Goal: Transaction & Acquisition: Book appointment/travel/reservation

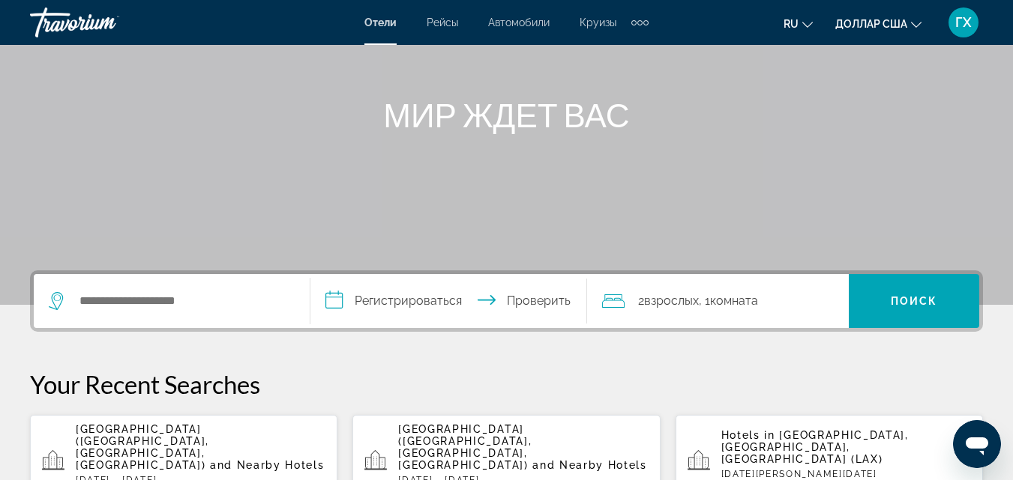
scroll to position [150, 0]
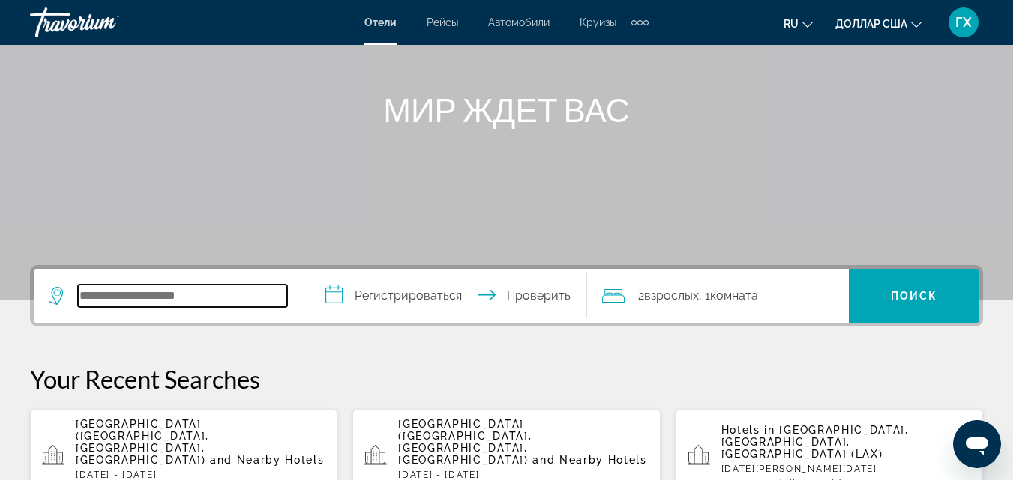
click at [187, 294] on input "Поиск отеля" at bounding box center [182, 296] width 209 height 22
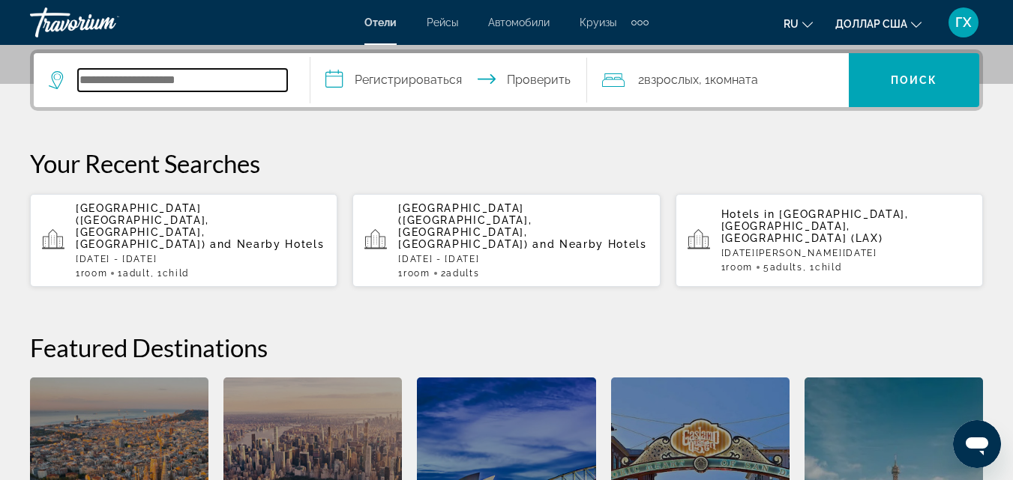
scroll to position [367, 0]
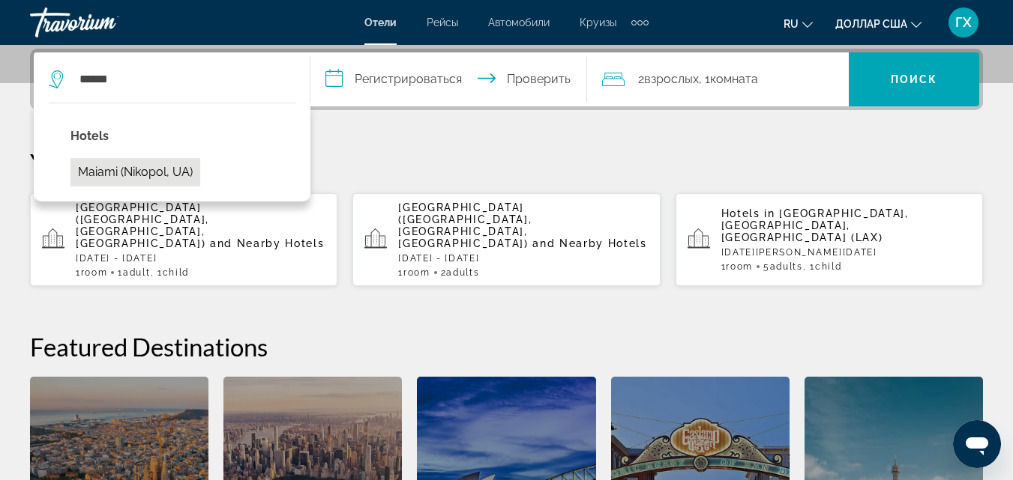
click at [121, 175] on button "Maiami (Nikopol, UA)" at bounding box center [135, 172] width 130 height 28
type input "**********"
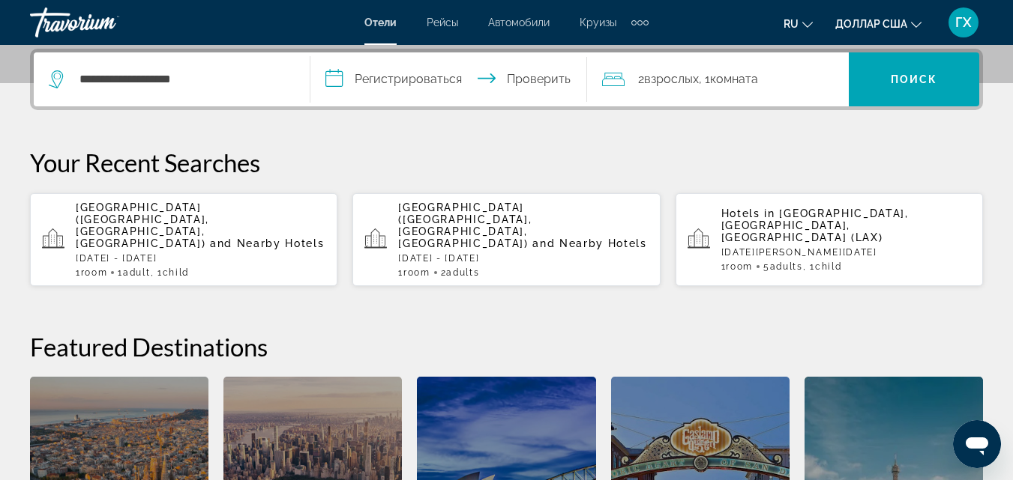
click at [426, 79] on input "**********" at bounding box center [451, 81] width 283 height 58
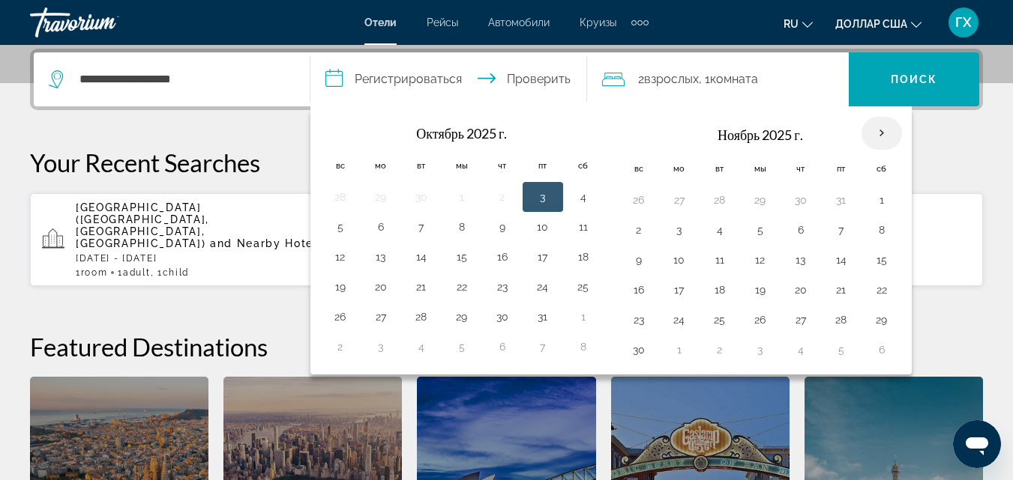
click at [887, 126] on th "В следующем месяце" at bounding box center [881, 133] width 40 height 33
click at [941, 166] on p "Your Recent Searches" at bounding box center [506, 163] width 953 height 30
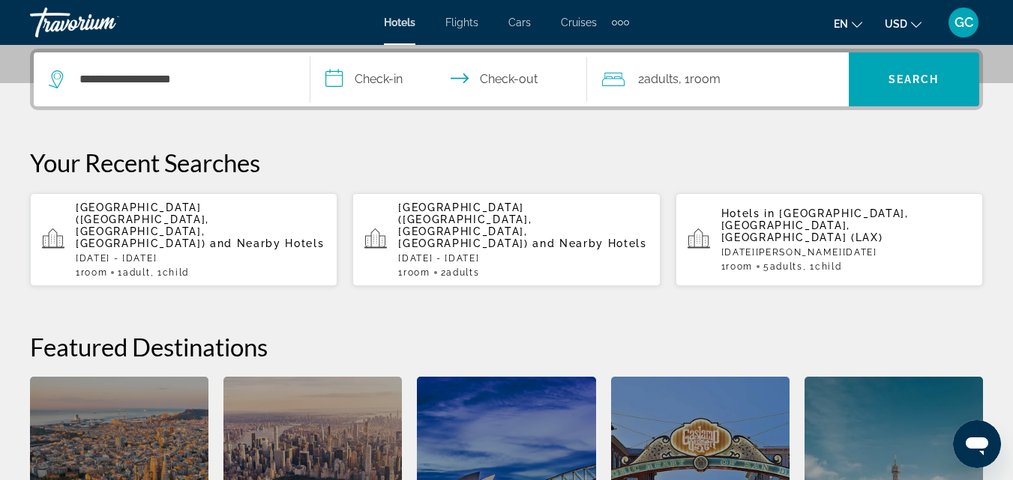
click at [357, 82] on input "**********" at bounding box center [451, 81] width 283 height 58
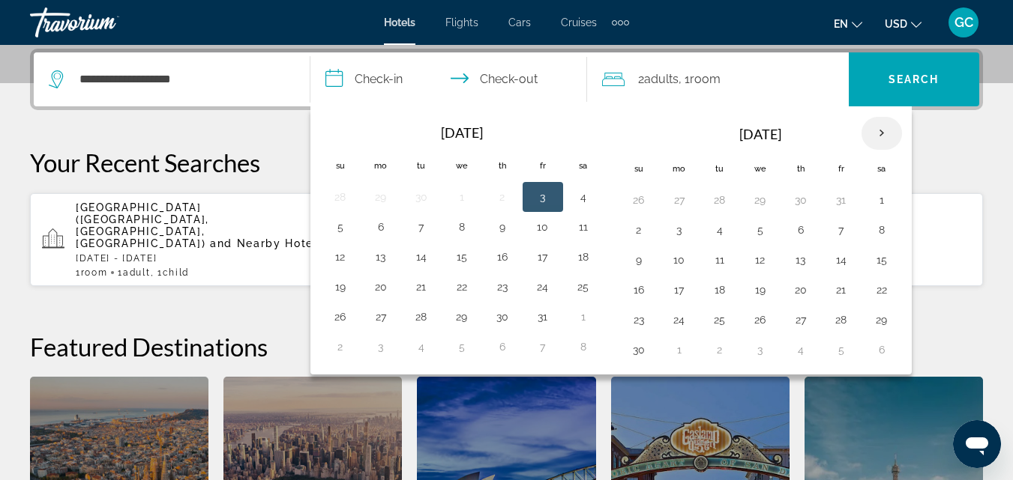
click at [881, 135] on th "Next month" at bounding box center [881, 133] width 40 height 33
click at [636, 288] on button "21" at bounding box center [639, 290] width 24 height 21
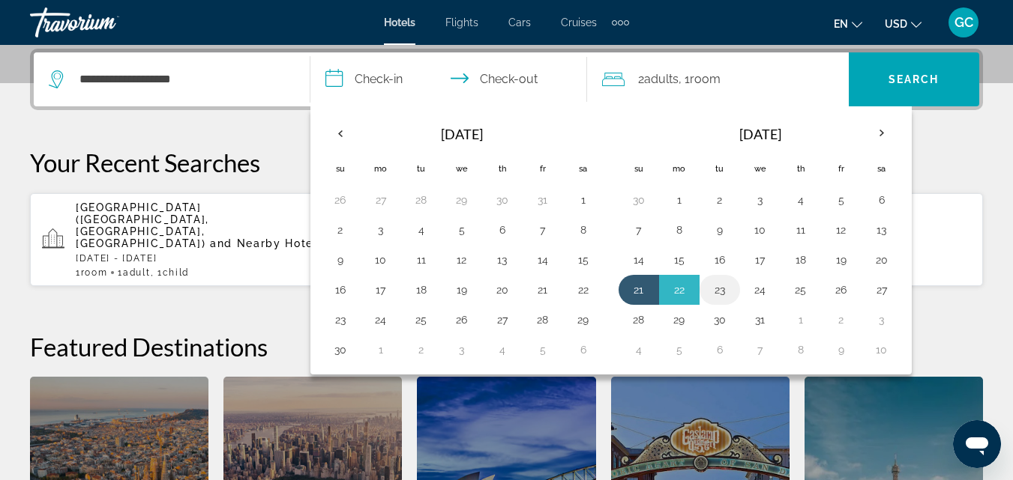
click at [717, 291] on button "23" at bounding box center [720, 290] width 24 height 21
type input "**********"
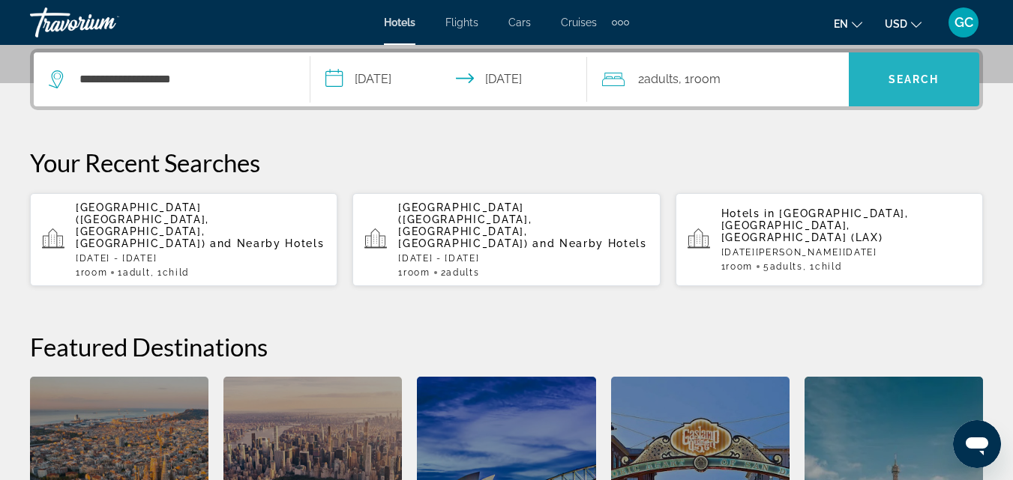
click at [887, 85] on span "Search" at bounding box center [913, 79] width 130 height 36
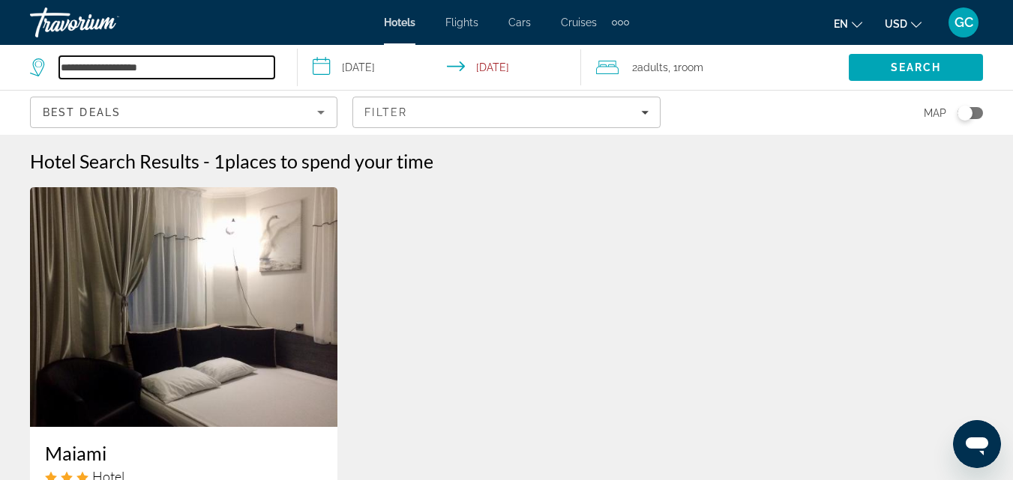
click at [184, 69] on input "**********" at bounding box center [166, 67] width 215 height 22
click at [182, 70] on input "**********" at bounding box center [166, 67] width 215 height 22
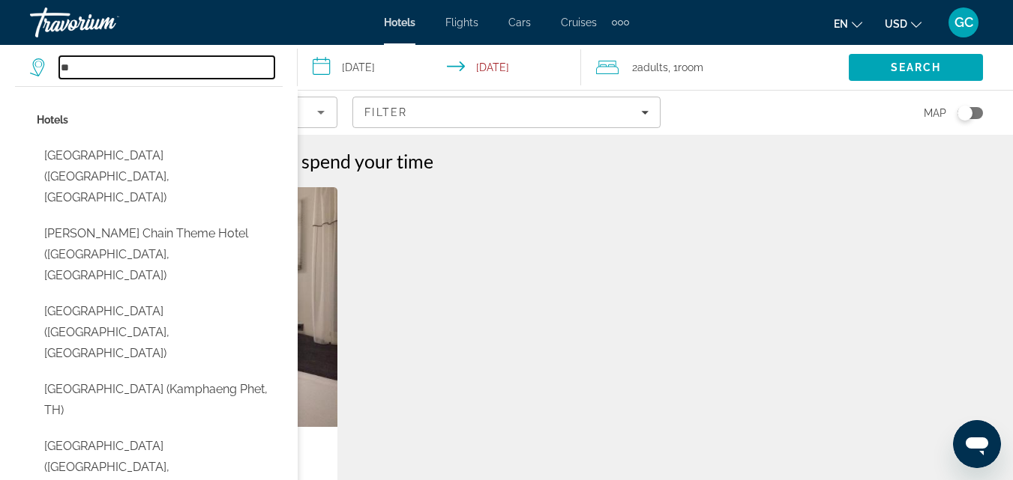
type input "*"
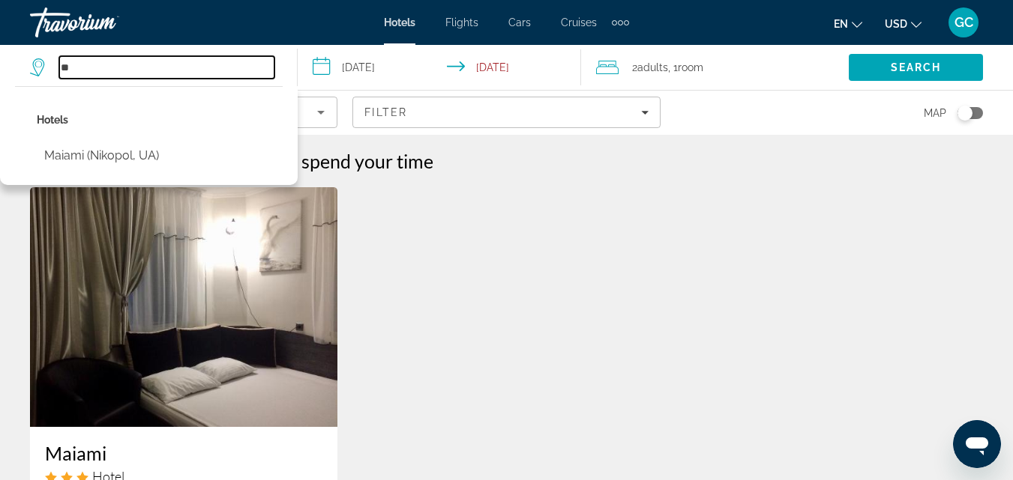
type input "*"
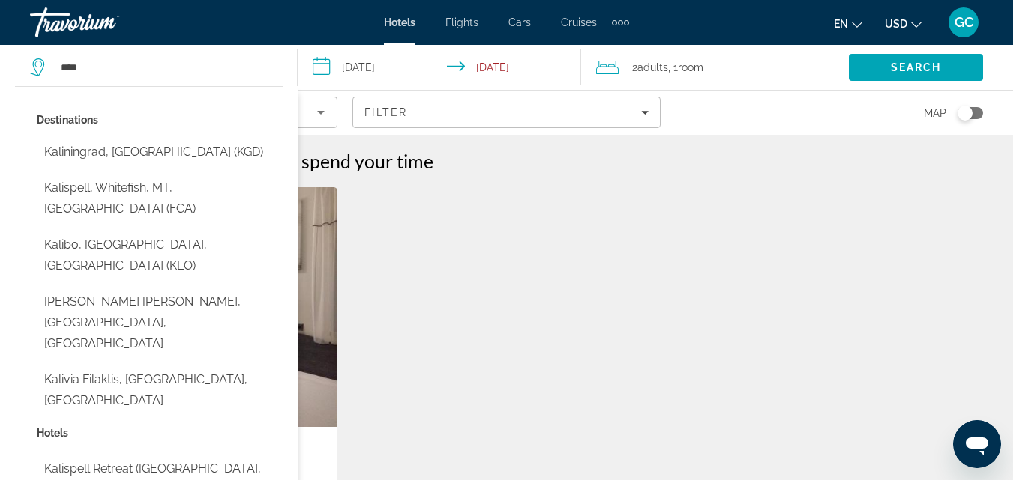
click at [399, 223] on div "Maiami Hotel [STREET_ADDRESS] Nikopol 0 mi from hotel total, including taxes Fr…" at bounding box center [506, 440] width 968 height 507
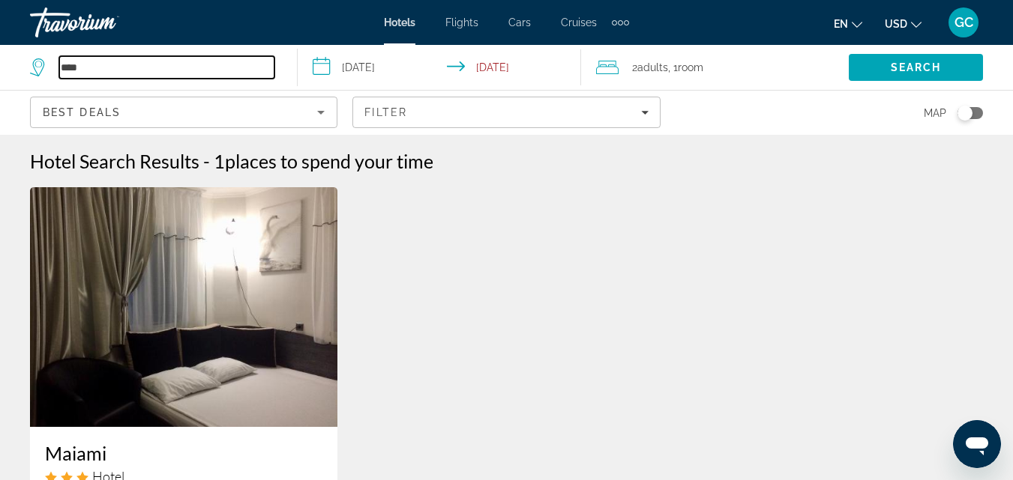
drag, startPoint x: 131, startPoint y: 69, endPoint x: 36, endPoint y: 65, distance: 95.3
click at [36, 65] on div "****" at bounding box center [152, 67] width 244 height 22
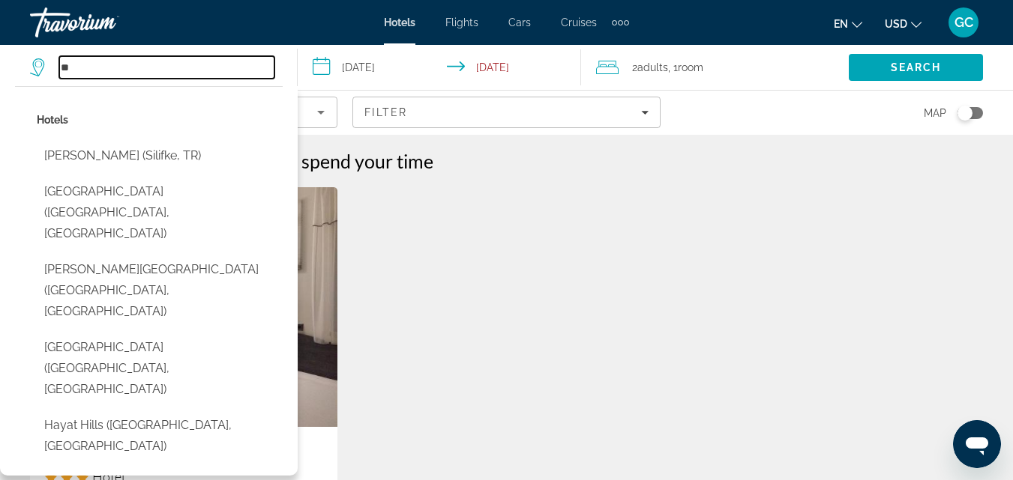
type input "*"
click at [684, 343] on div "Maiami Hotel [STREET_ADDRESS] Nikopol 0 mi from hotel total, including taxes Fr…" at bounding box center [506, 440] width 968 height 507
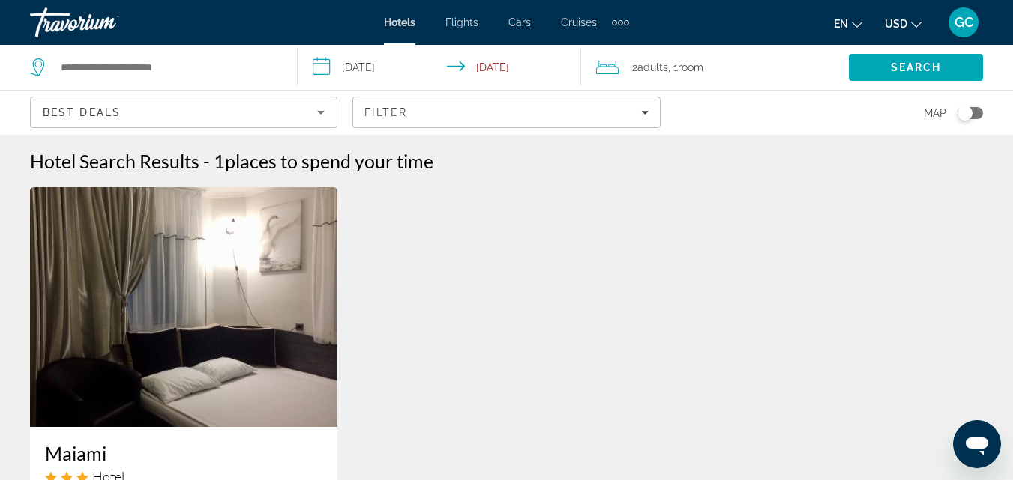
click at [136, 108] on div "Best Deals" at bounding box center [180, 112] width 274 height 18
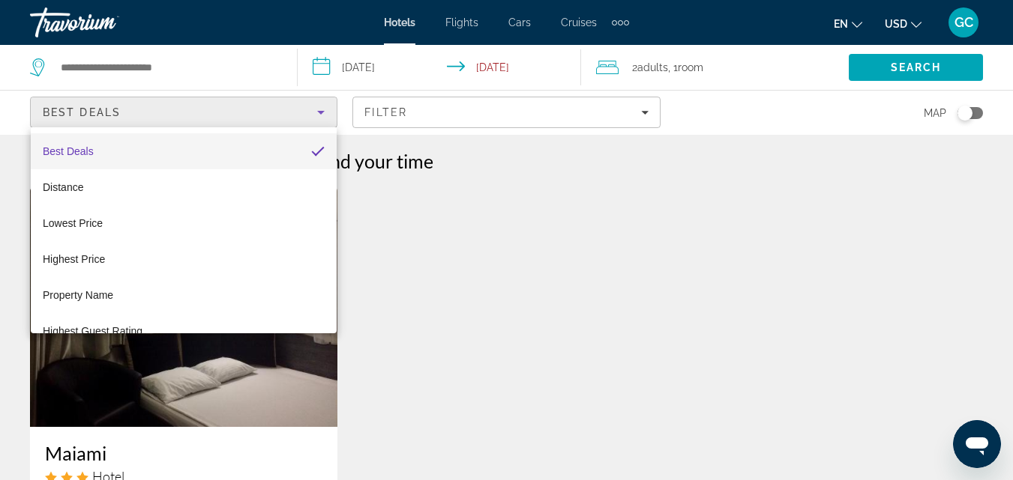
click at [173, 64] on div at bounding box center [506, 240] width 1013 height 480
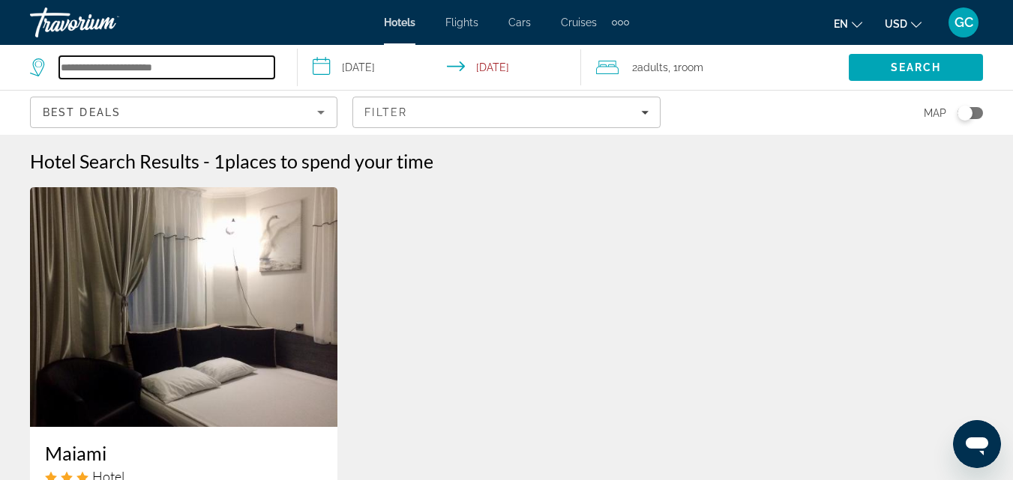
click at [105, 63] on input "Search hotel destination" at bounding box center [166, 67] width 215 height 22
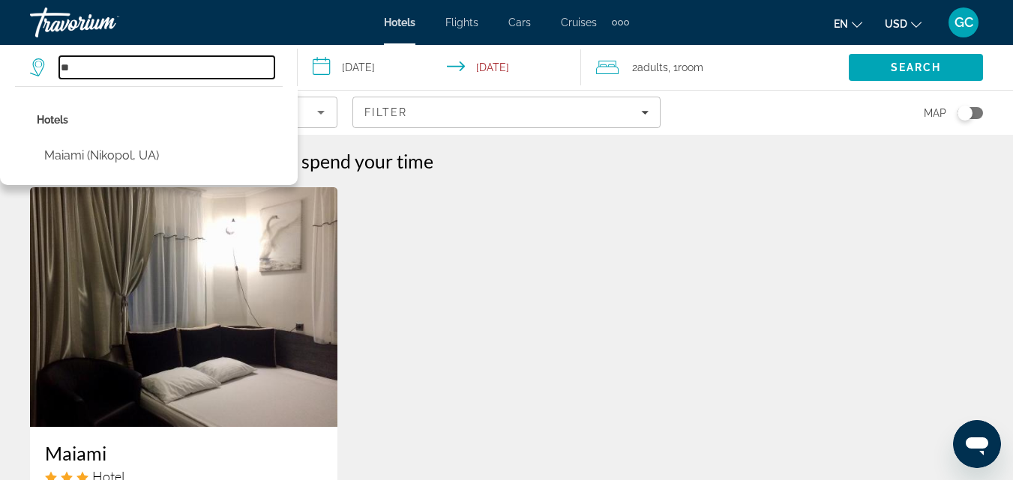
type input "*"
click at [584, 285] on div "Maiami Hotel [STREET_ADDRESS] Nikopol 0 mi from hotel total, including taxes Fr…" at bounding box center [506, 440] width 968 height 507
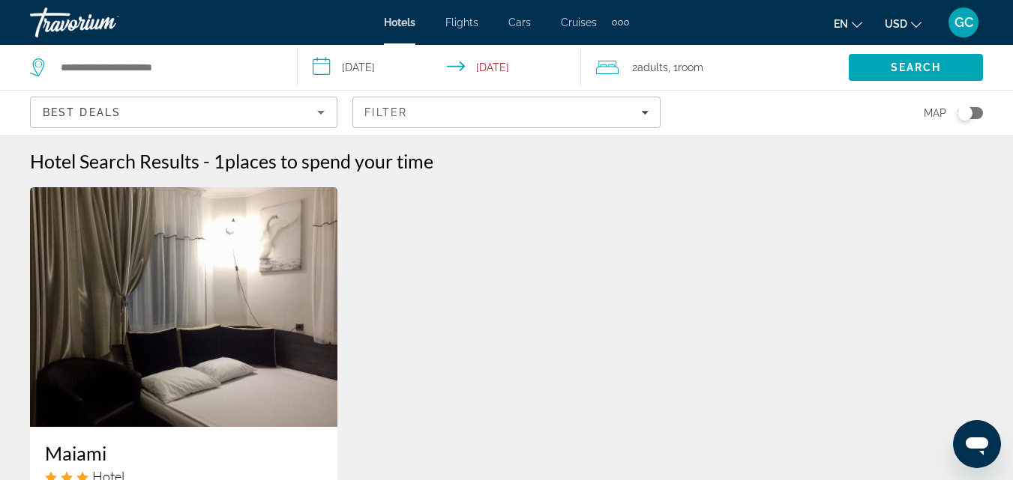
click at [616, 20] on div "Extra navigation items" at bounding box center [620, 22] width 17 height 22
click at [604, 50] on span "Activities" at bounding box center [594, 50] width 43 height 12
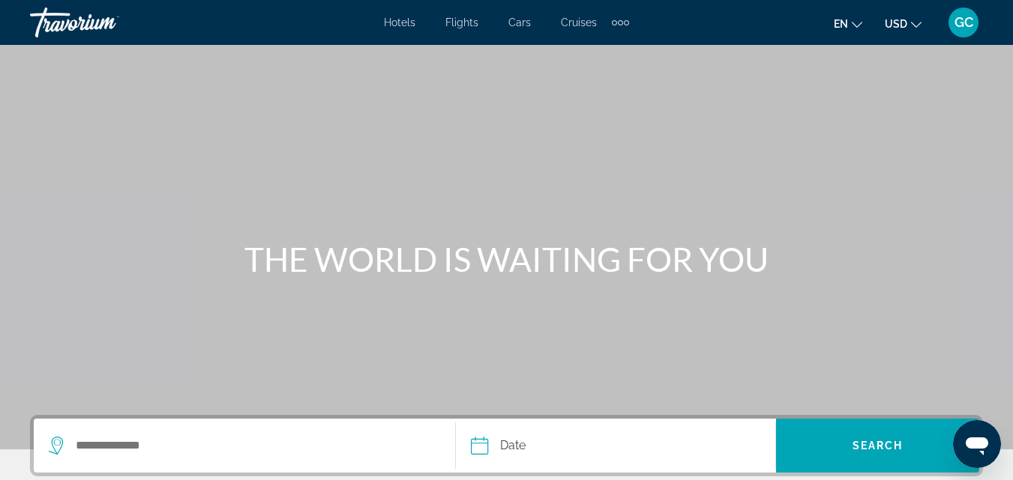
click at [407, 22] on span "Hotels" at bounding box center [399, 22] width 31 height 12
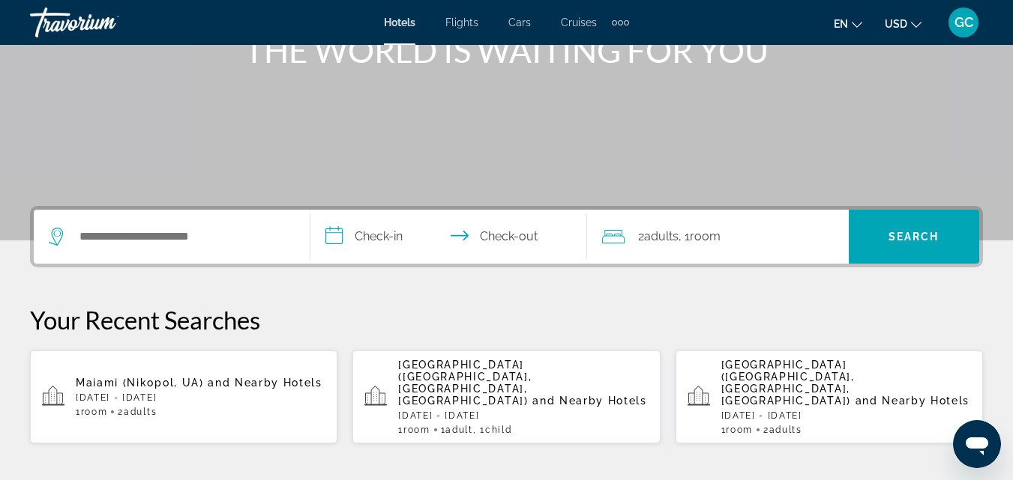
scroll to position [225, 0]
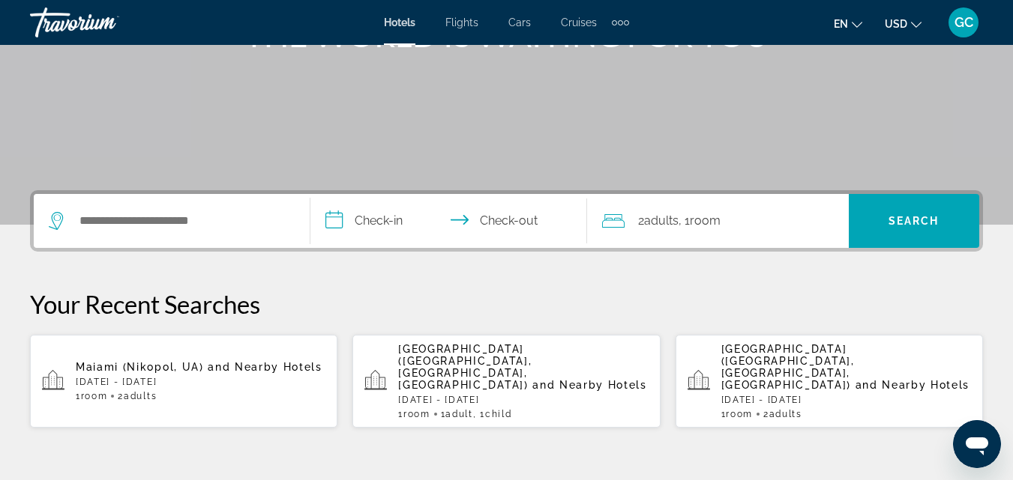
click at [565, 368] on div "[GEOGRAPHIC_DATA] ([GEOGRAPHIC_DATA], [GEOGRAPHIC_DATA], [GEOGRAPHIC_DATA]) and…" at bounding box center [523, 381] width 250 height 76
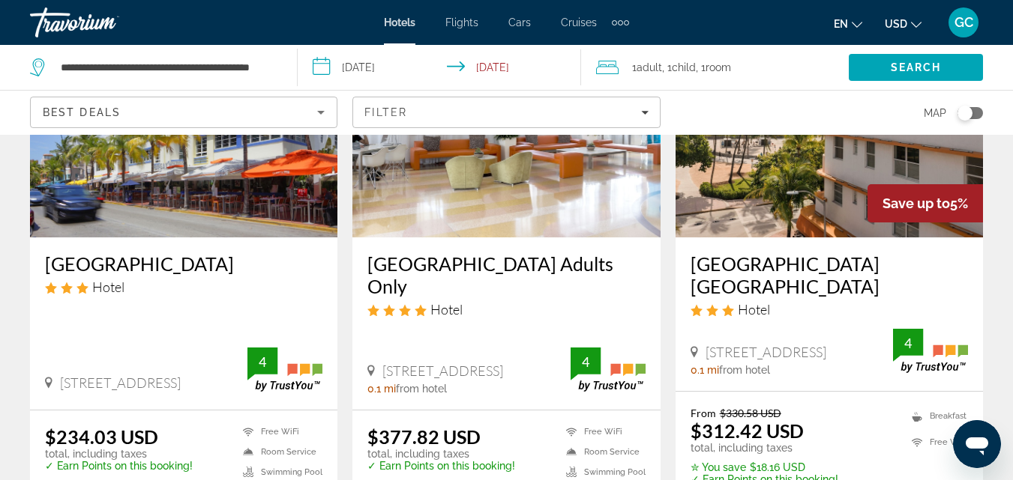
scroll to position [225, 0]
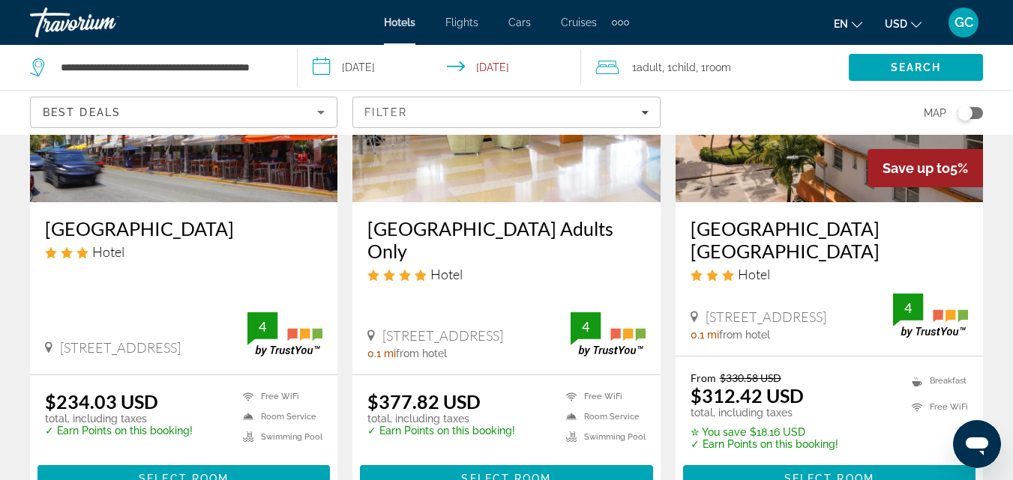
click at [155, 168] on img "Main content" at bounding box center [183, 83] width 307 height 240
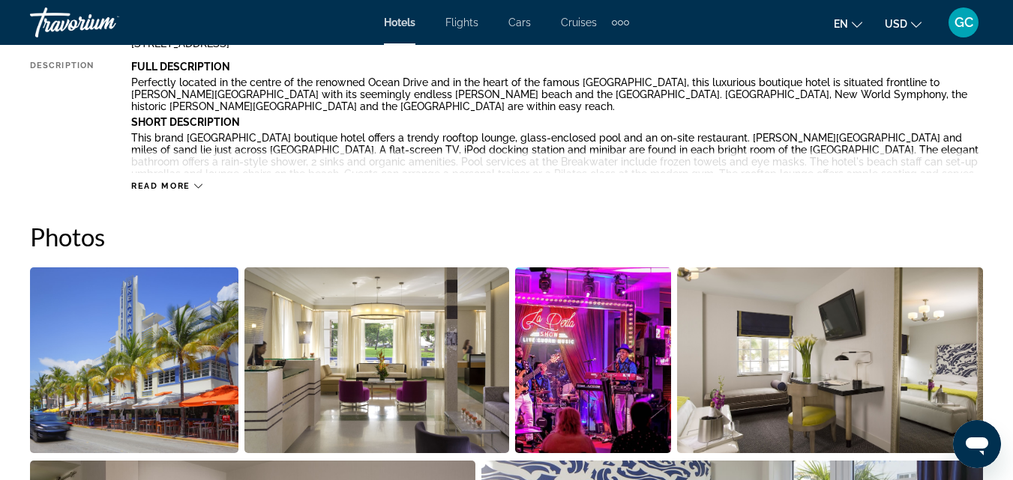
scroll to position [824, 0]
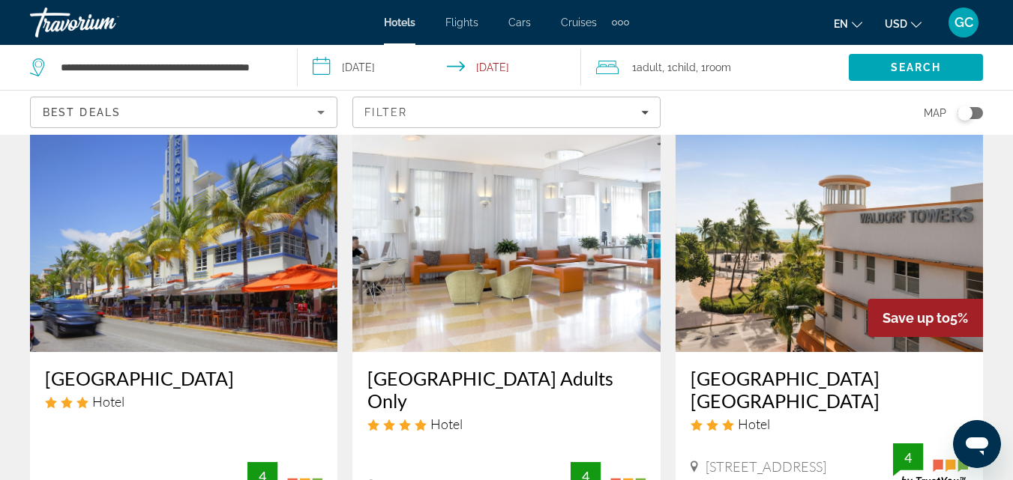
scroll to position [150, 0]
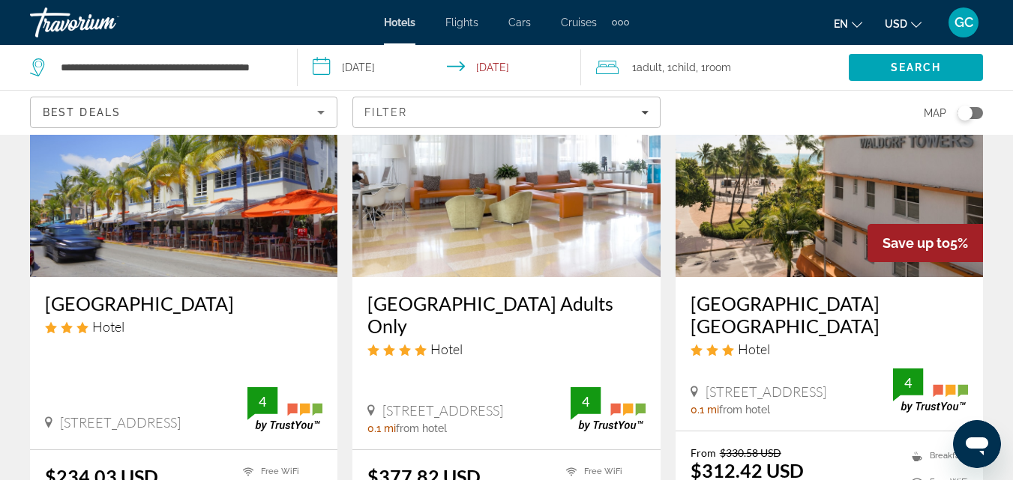
click at [493, 256] on img "Main content" at bounding box center [505, 157] width 307 height 240
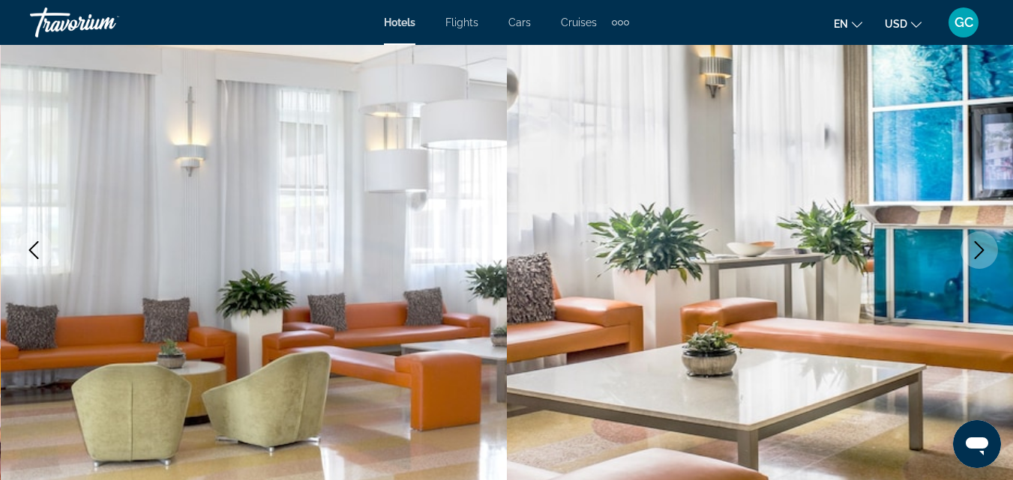
scroll to position [150, 0]
click at [981, 254] on icon "Next image" at bounding box center [979, 251] width 18 height 18
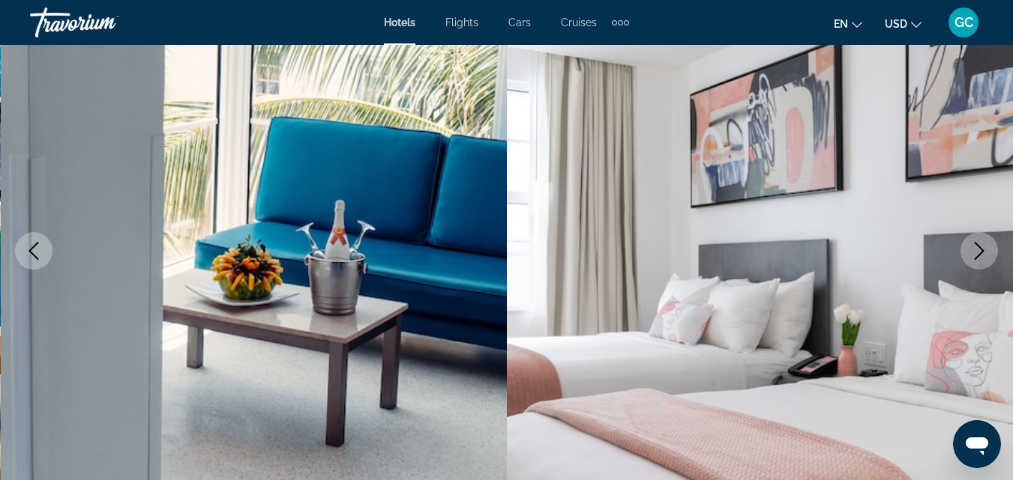
click at [981, 254] on icon "Next image" at bounding box center [979, 251] width 18 height 18
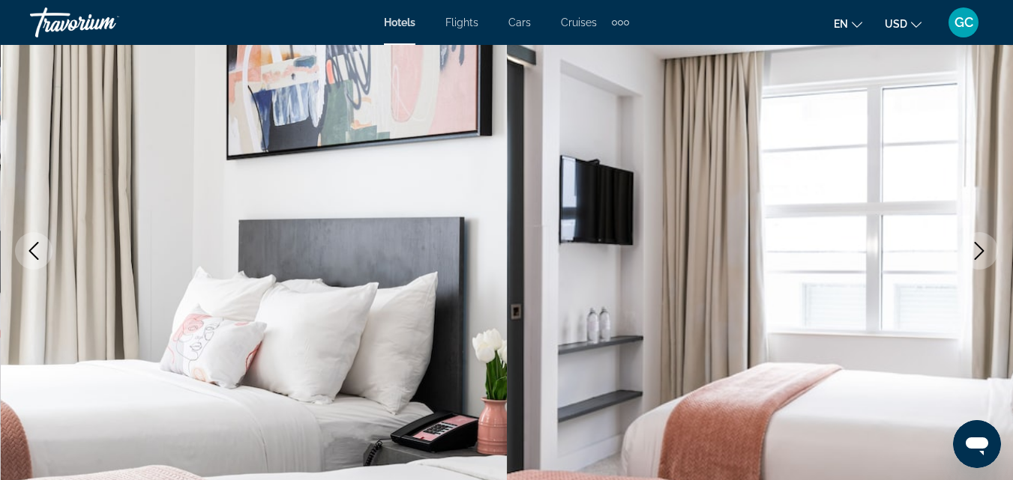
click at [981, 254] on icon "Next image" at bounding box center [979, 251] width 18 height 18
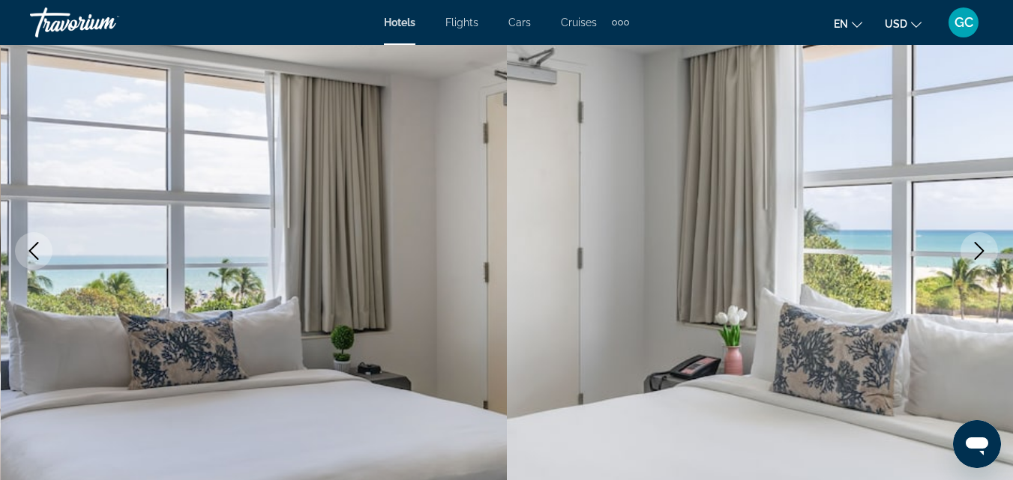
click at [981, 254] on icon "Next image" at bounding box center [979, 251] width 18 height 18
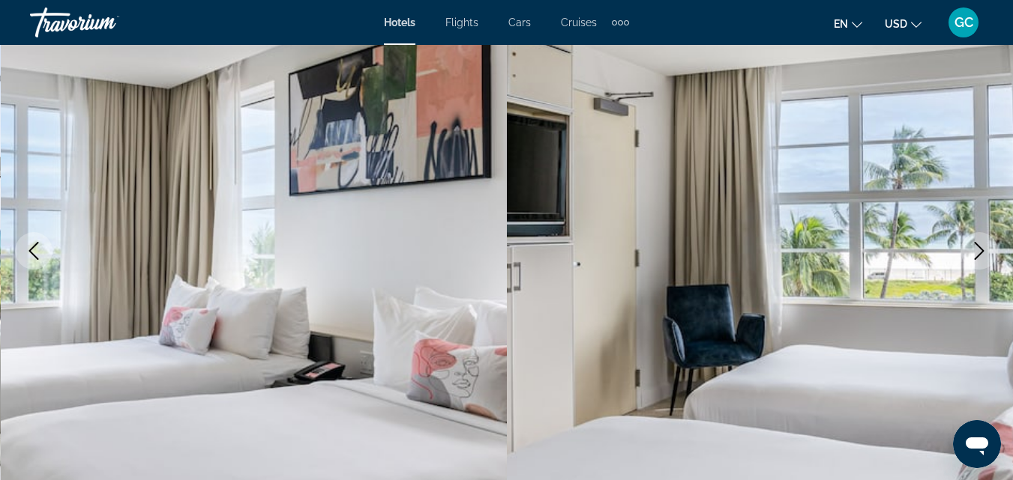
click at [981, 254] on icon "Next image" at bounding box center [979, 251] width 18 height 18
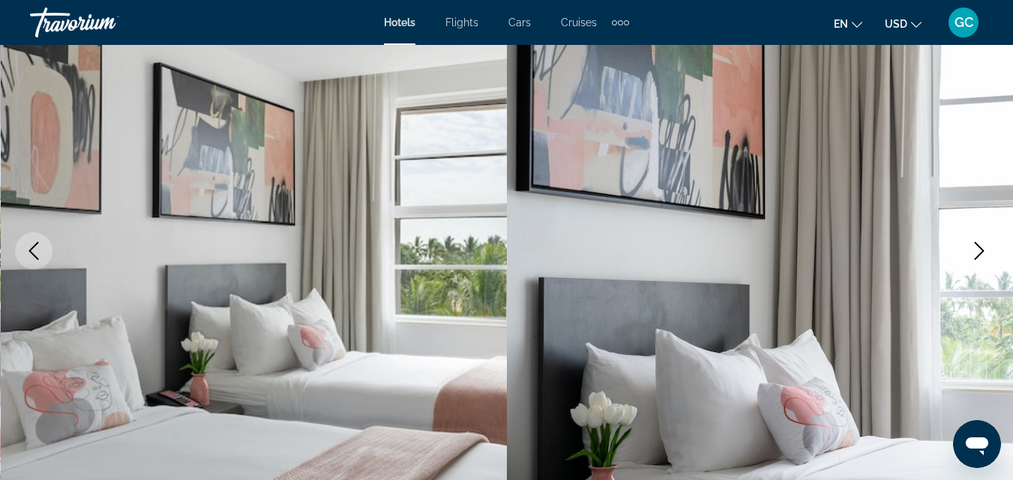
click at [981, 254] on icon "Next image" at bounding box center [979, 251] width 18 height 18
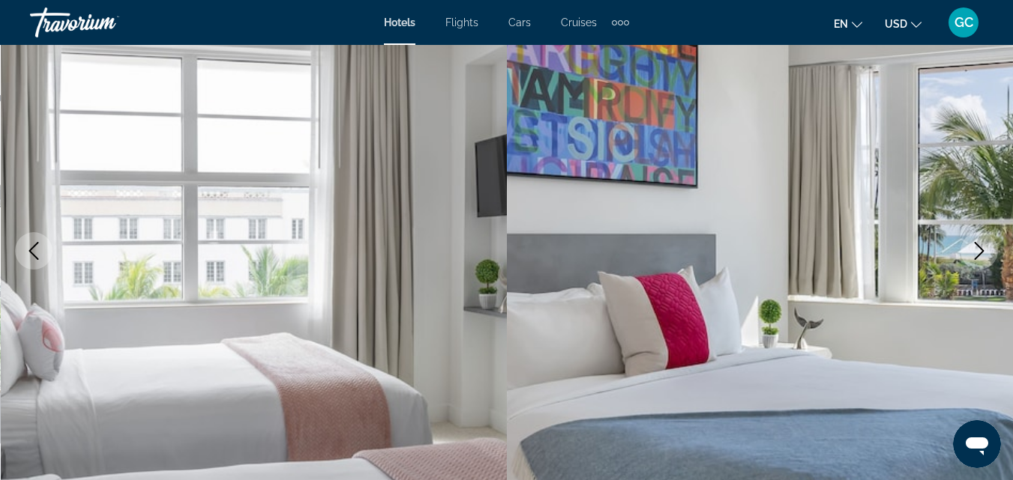
click at [981, 254] on icon "Next image" at bounding box center [979, 251] width 18 height 18
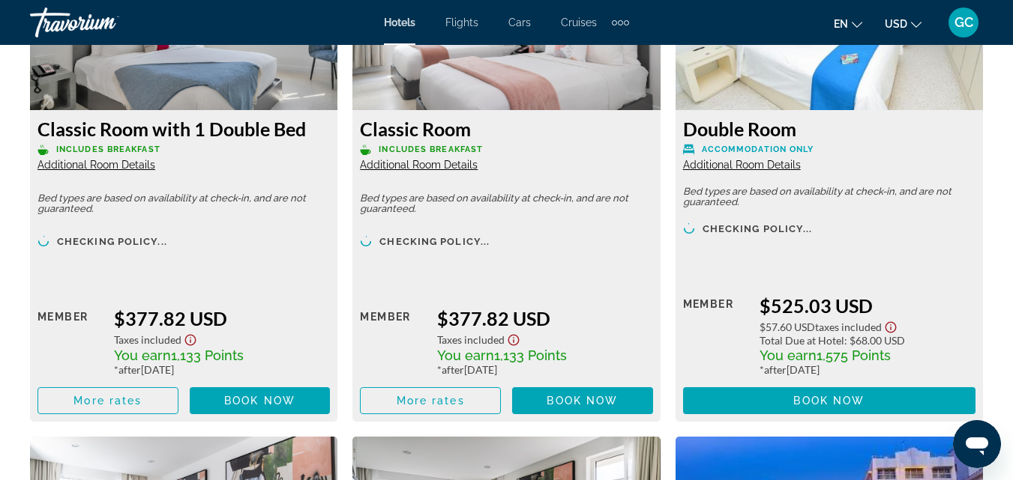
scroll to position [2473, 0]
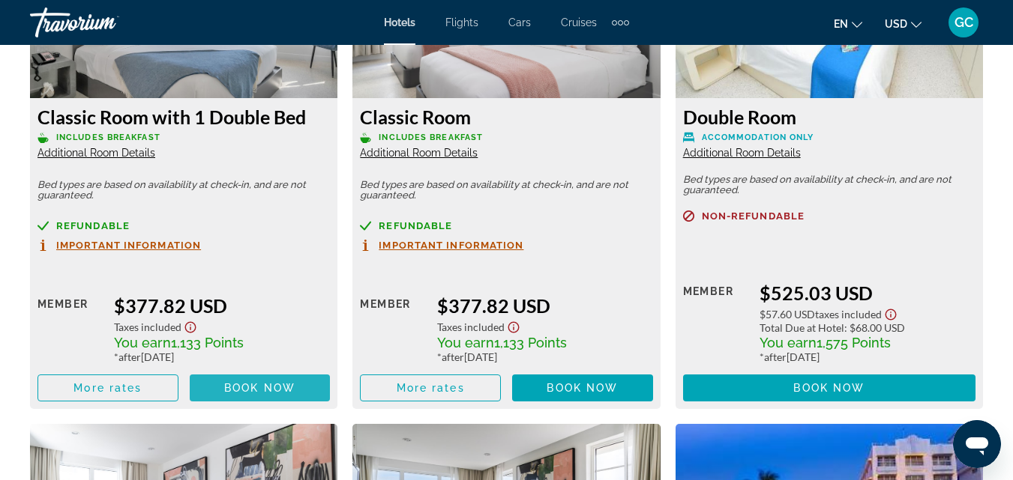
click at [247, 387] on span "Book now" at bounding box center [259, 388] width 71 height 12
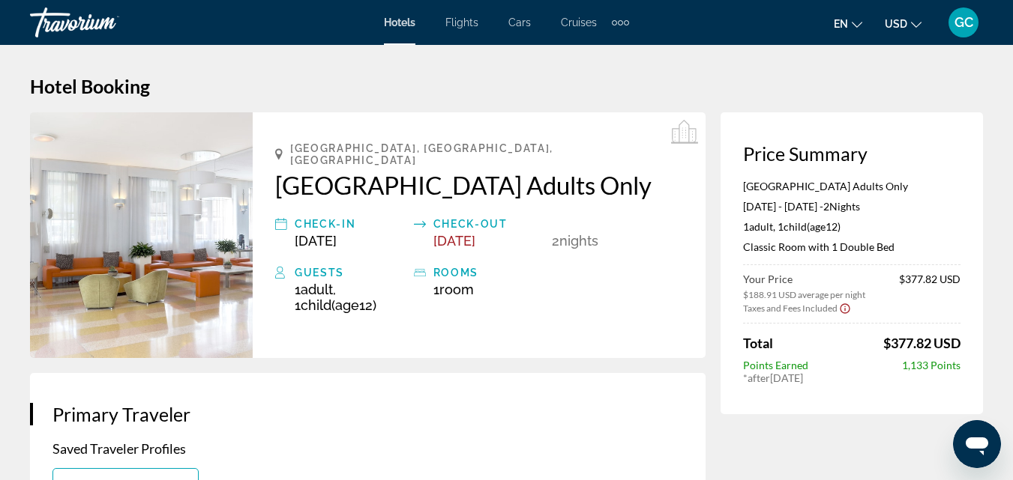
click at [618, 22] on div "Extra navigation items" at bounding box center [620, 22] width 5 height 5
